Goal: Task Accomplishment & Management: Use online tool/utility

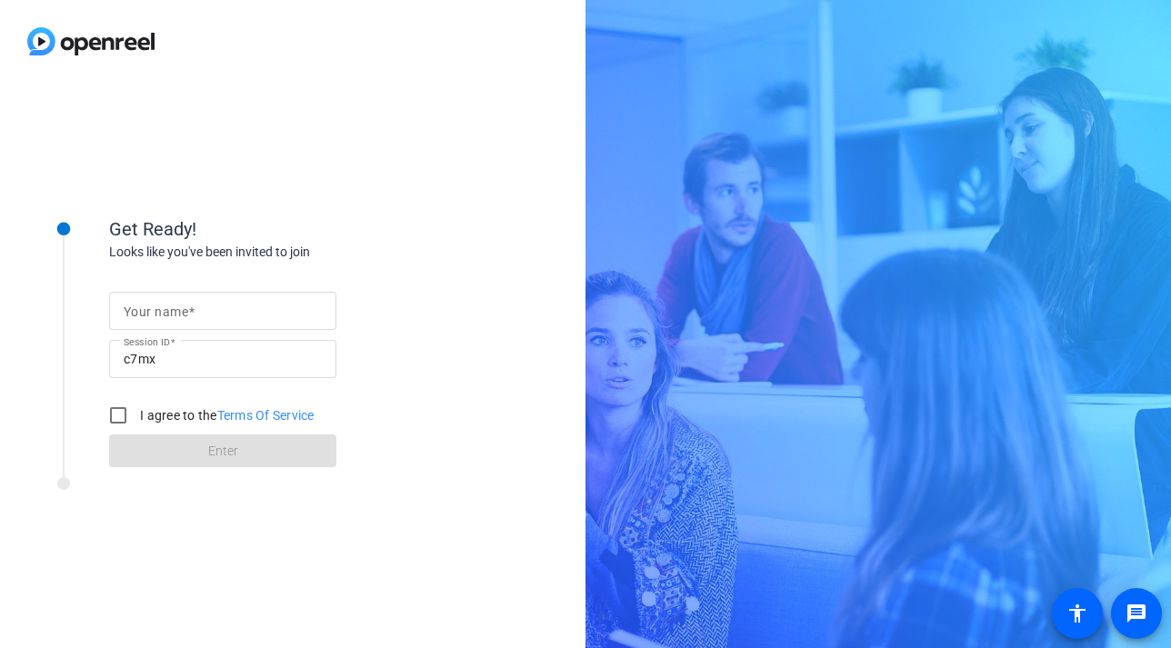
click at [190, 318] on div "Your name" at bounding box center [223, 311] width 198 height 38
click at [118, 415] on input "I agree to the Terms Of Service" at bounding box center [118, 415] width 36 height 36
checkbox input "true"
click at [180, 320] on input "Your name" at bounding box center [223, 311] width 198 height 22
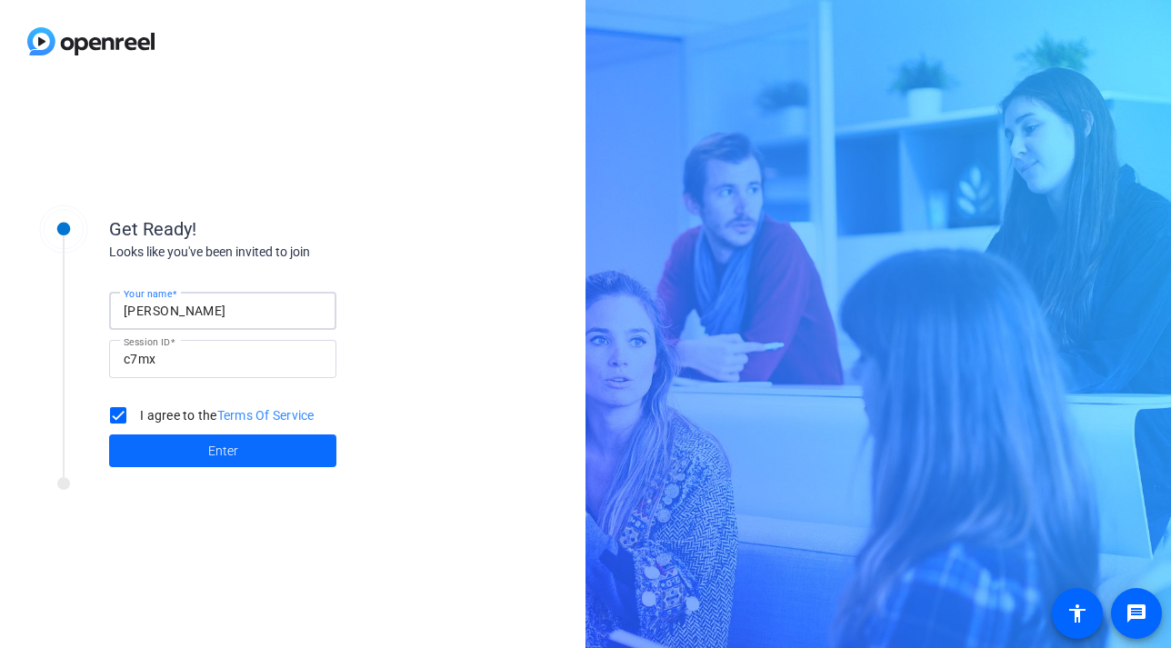
type input "[PERSON_NAME]"
click at [218, 451] on span "Enter" at bounding box center [223, 451] width 30 height 19
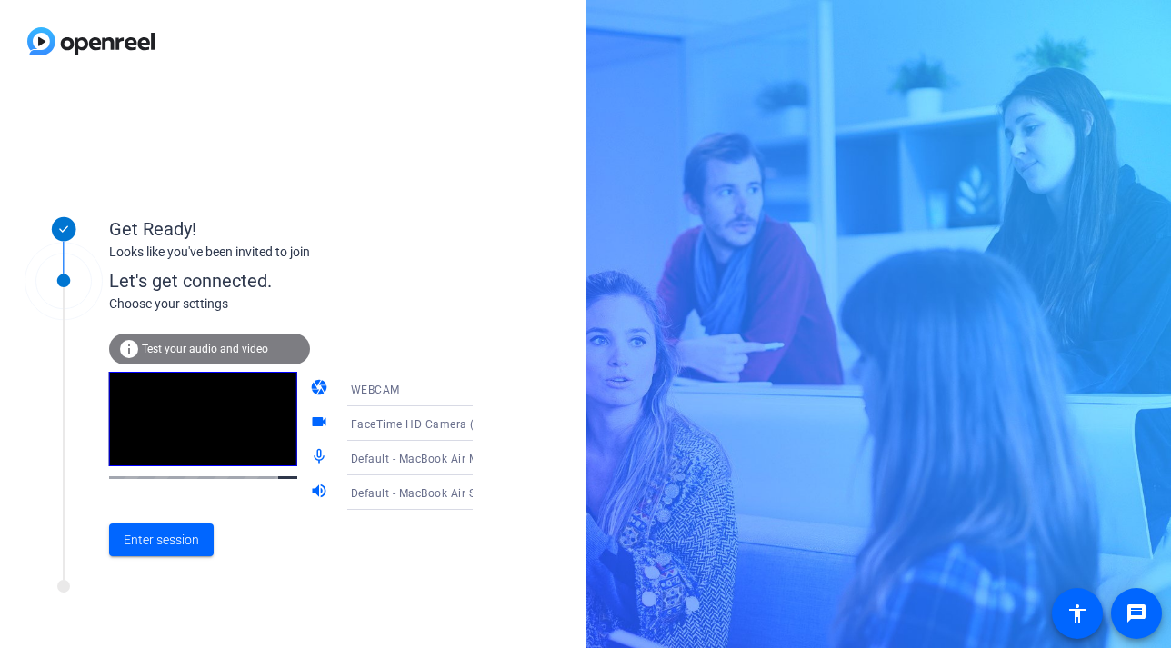
click at [310, 424] on mat-icon "videocam" at bounding box center [321, 424] width 22 height 22
click at [370, 395] on span "WEBCAM" at bounding box center [375, 390] width 49 height 13
click at [427, 344] on div at bounding box center [585, 324] width 1171 height 648
click at [408, 417] on span "FaceTime HD Camera (C4E1:9BFB)" at bounding box center [444, 424] width 186 height 15
click at [408, 336] on div at bounding box center [585, 324] width 1171 height 648
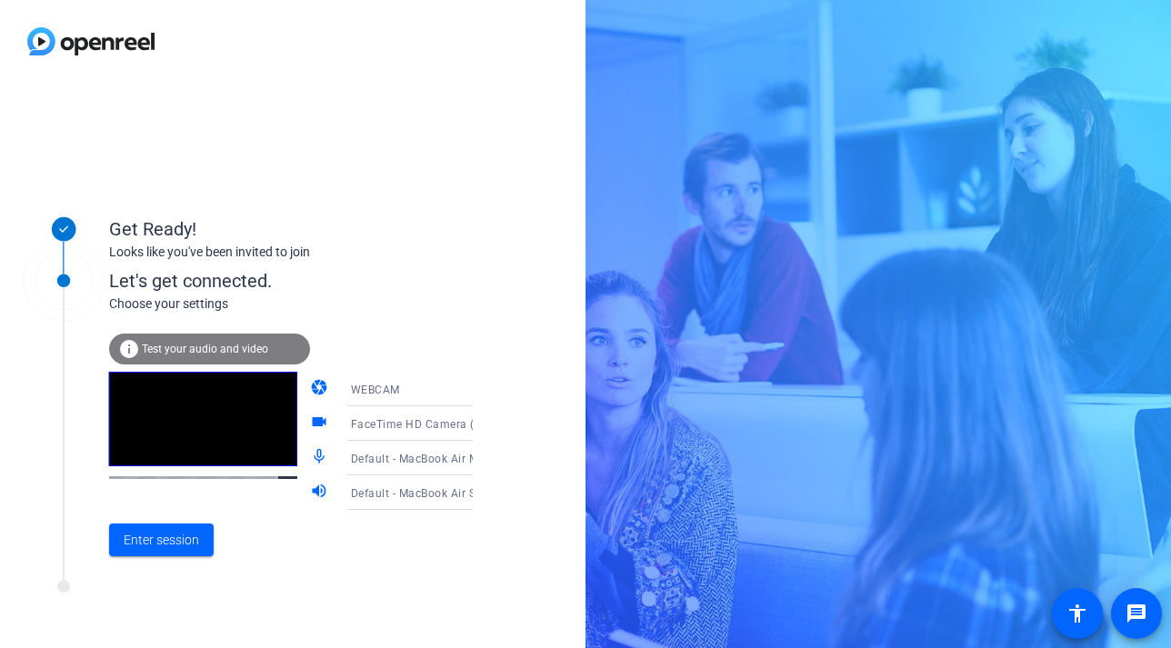
click at [310, 457] on mat-icon "mic_none" at bounding box center [321, 458] width 22 height 22
click at [310, 426] on mat-icon "videocam" at bounding box center [321, 424] width 22 height 22
click at [179, 539] on span "Enter session" at bounding box center [161, 540] width 75 height 19
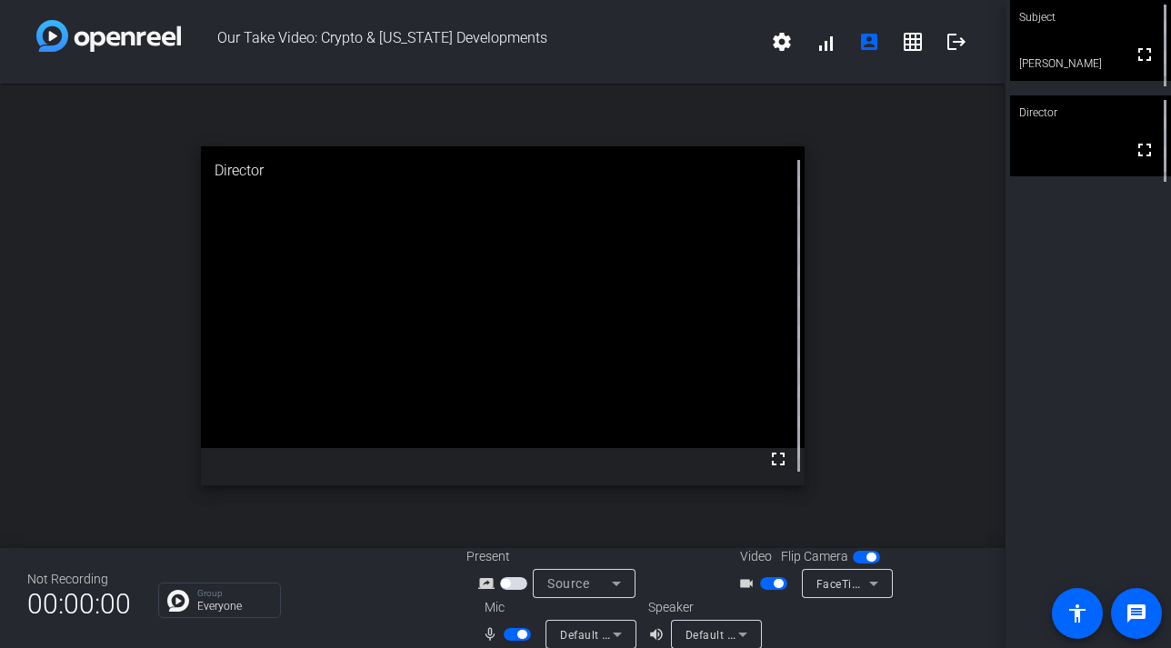
scroll to position [21, 0]
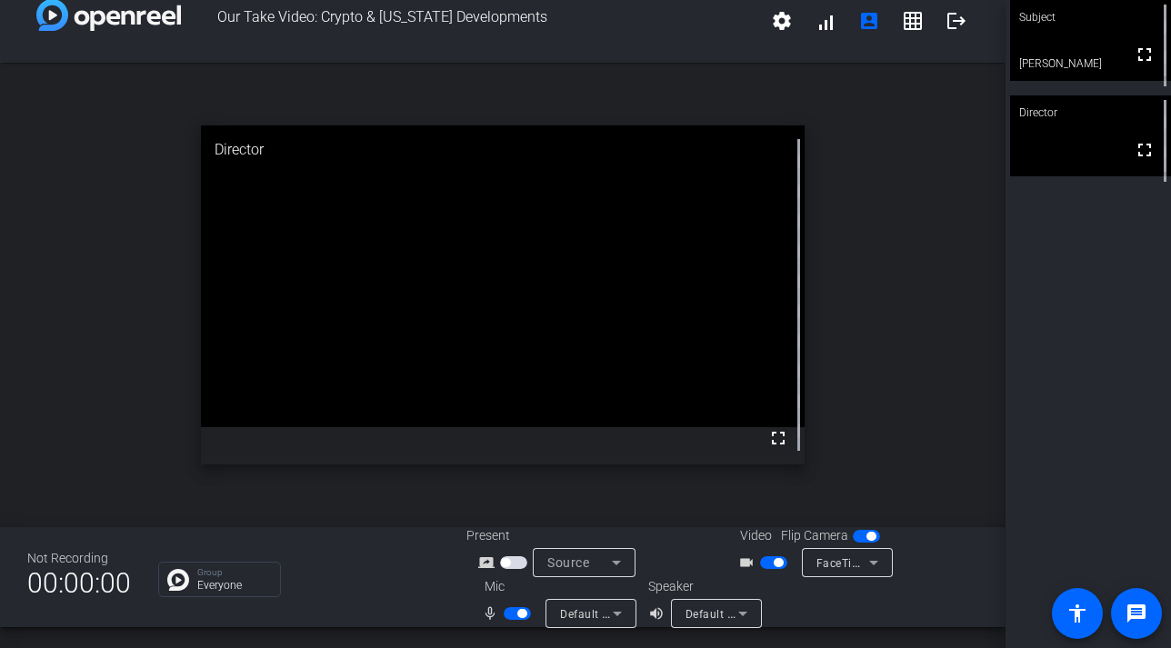
click at [769, 564] on span "button" at bounding box center [773, 563] width 27 height 13
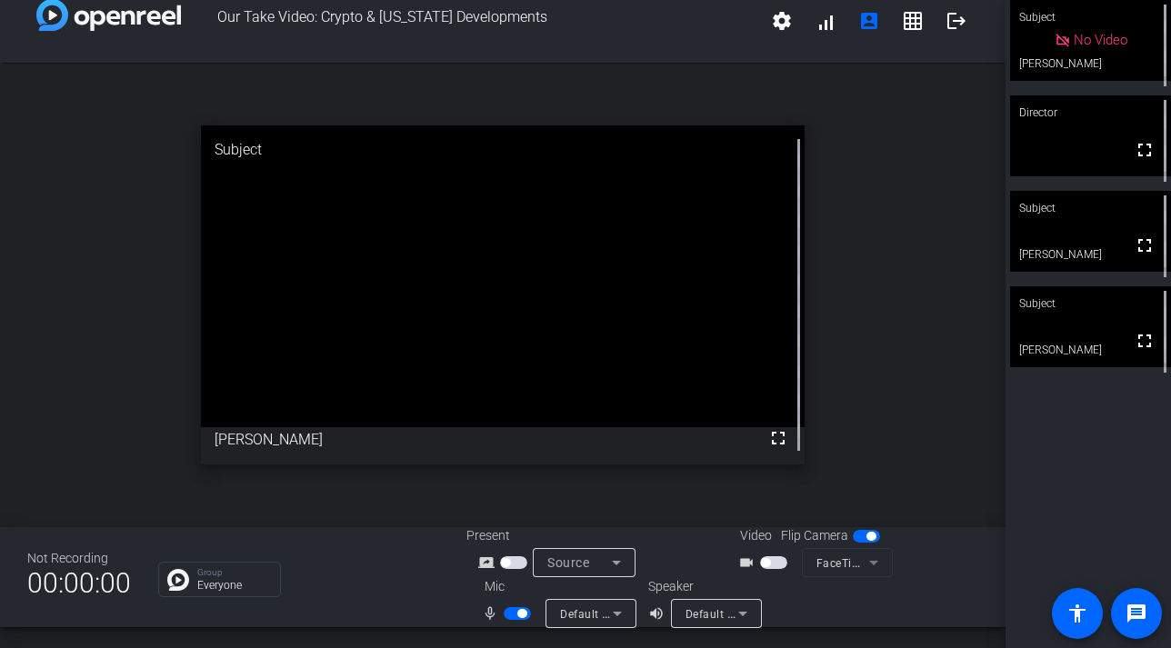
click at [523, 617] on span "button" at bounding box center [521, 613] width 9 height 9
click at [510, 620] on mat-slide-toggle at bounding box center [519, 613] width 31 height 19
click at [513, 615] on span "button" at bounding box center [509, 613] width 9 height 9
click at [508, 614] on span "button" at bounding box center [517, 613] width 27 height 13
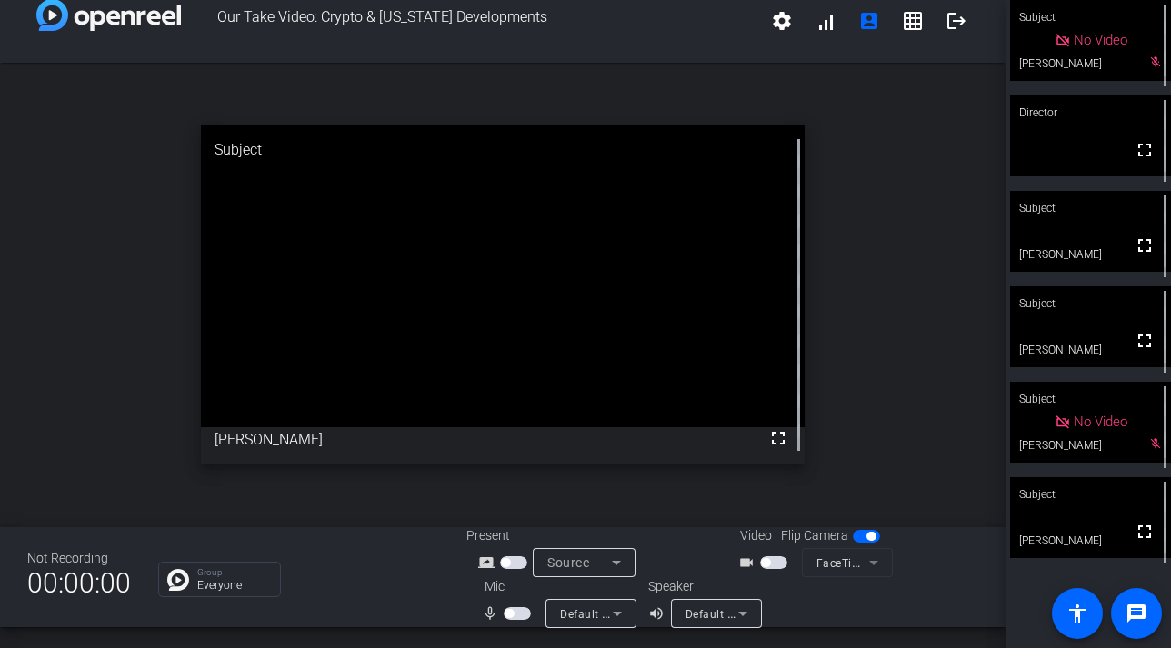
click at [517, 613] on span "button" at bounding box center [517, 613] width 27 height 13
click at [1133, 606] on mat-icon "message" at bounding box center [1137, 614] width 22 height 22
click at [515, 613] on span "button" at bounding box center [517, 613] width 27 height 13
click at [509, 612] on span "button" at bounding box center [509, 613] width 9 height 9
click at [510, 612] on span "button" at bounding box center [517, 613] width 27 height 13
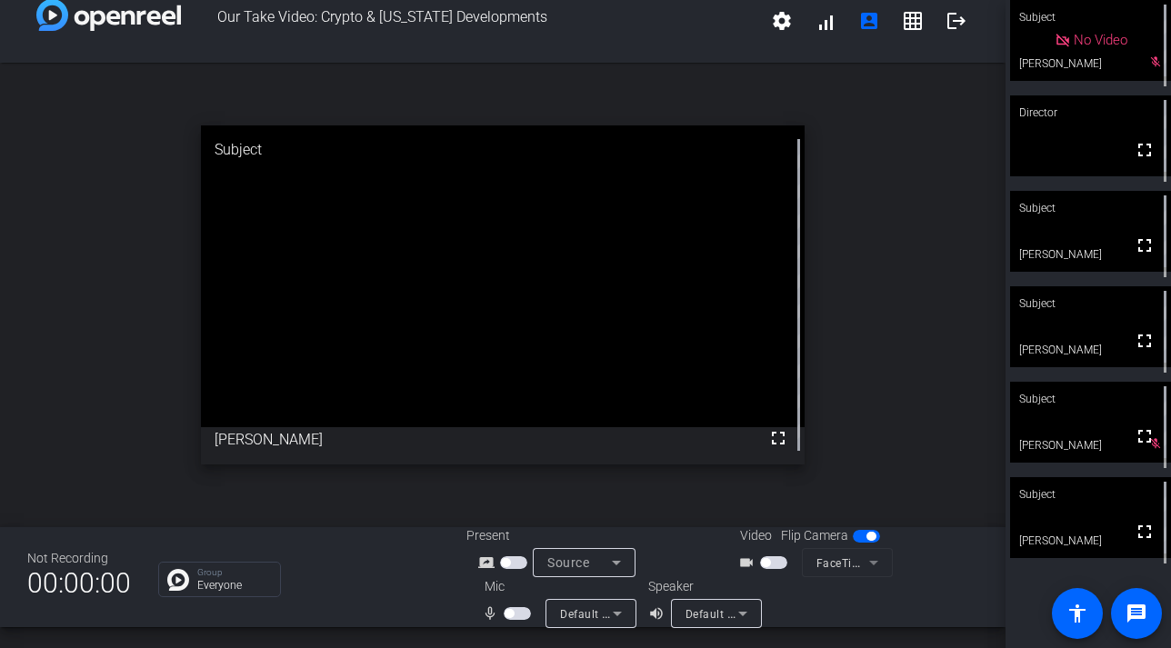
click at [510, 612] on span "button" at bounding box center [509, 613] width 9 height 9
click at [521, 615] on span "button" at bounding box center [521, 613] width 9 height 9
click at [521, 615] on span "button" at bounding box center [517, 613] width 27 height 13
click at [521, 615] on span "button" at bounding box center [521, 613] width 9 height 9
click at [519, 612] on span "button" at bounding box center [517, 613] width 27 height 13
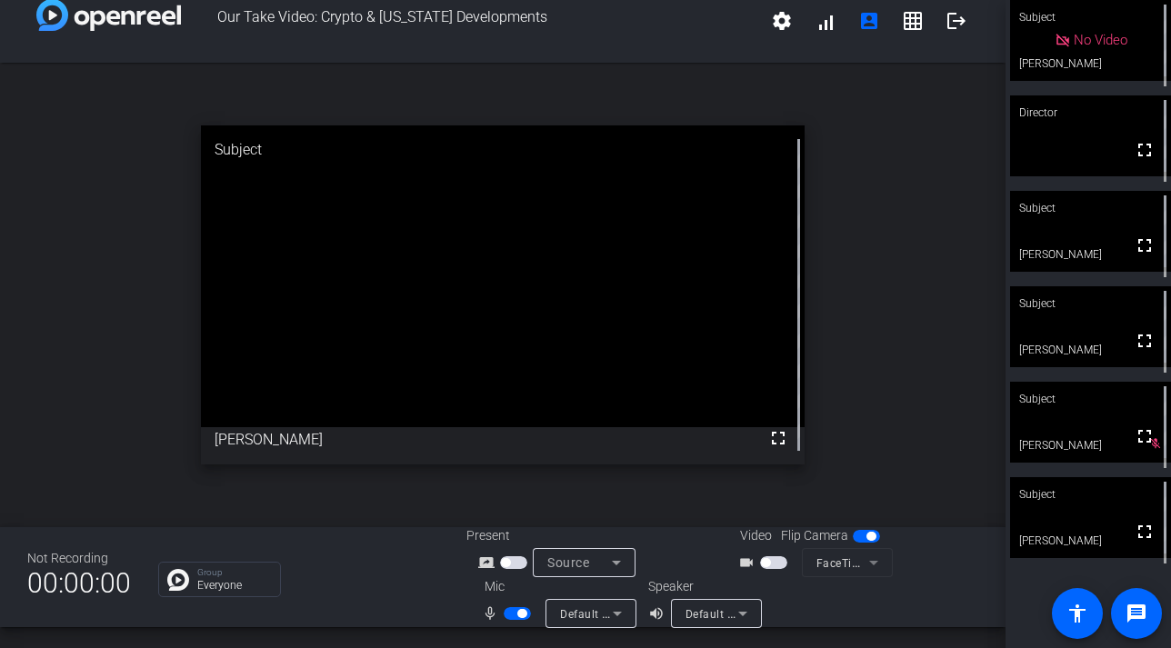
click at [519, 612] on span "button" at bounding box center [521, 613] width 9 height 9
click at [514, 616] on span "button" at bounding box center [517, 613] width 27 height 13
click at [522, 612] on span "button" at bounding box center [521, 613] width 9 height 9
click at [522, 612] on span "button" at bounding box center [517, 613] width 27 height 13
click at [522, 612] on span "button" at bounding box center [521, 613] width 9 height 9
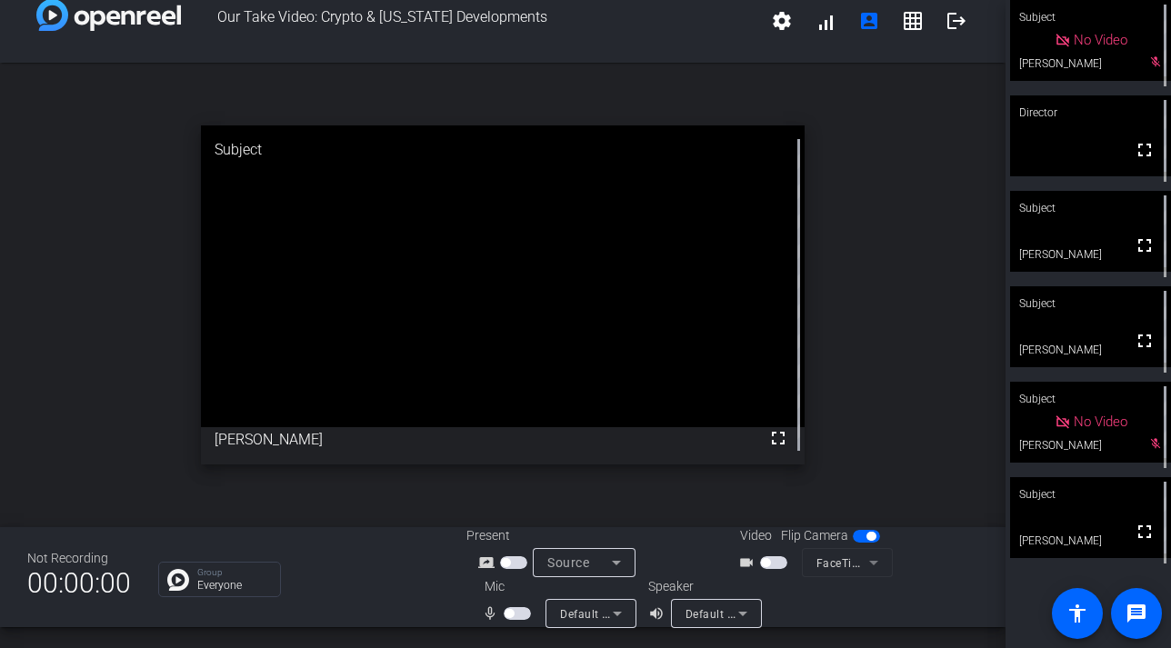
click at [516, 610] on span "button" at bounding box center [517, 613] width 27 height 13
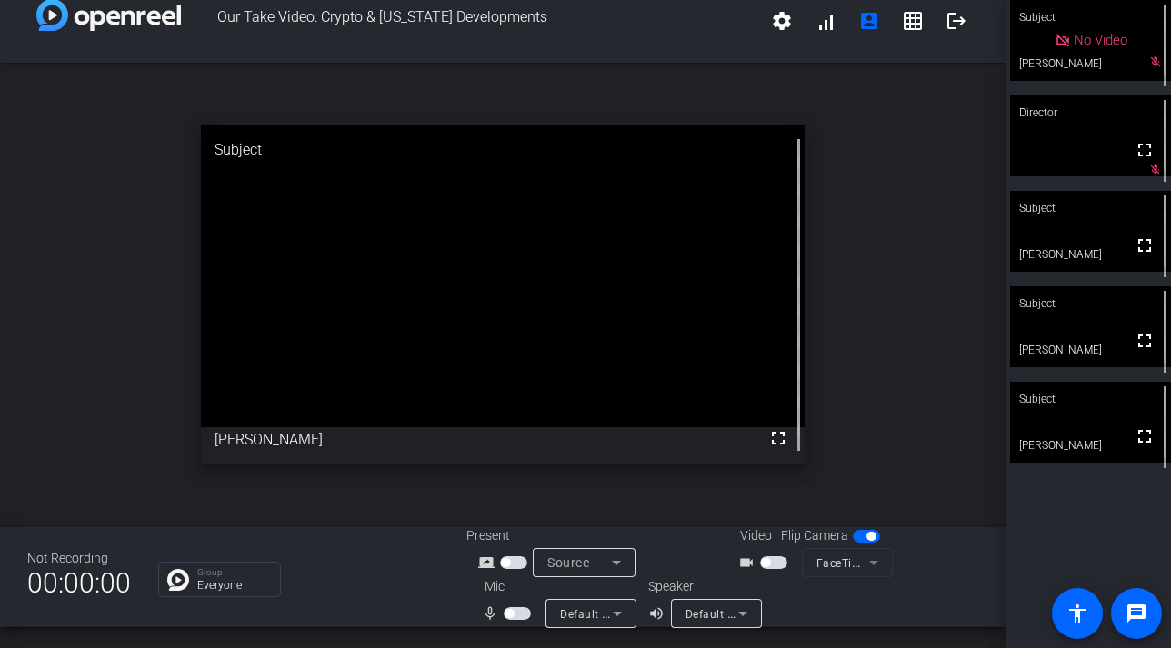
click at [509, 612] on span "button" at bounding box center [509, 613] width 9 height 9
click at [510, 615] on span "button" at bounding box center [517, 613] width 27 height 13
click at [511, 615] on span "button" at bounding box center [509, 613] width 9 height 9
click at [522, 612] on span "button" at bounding box center [521, 613] width 9 height 9
click at [522, 612] on span "button" at bounding box center [517, 613] width 27 height 13
